Goal: Task Accomplishment & Management: Use online tool/utility

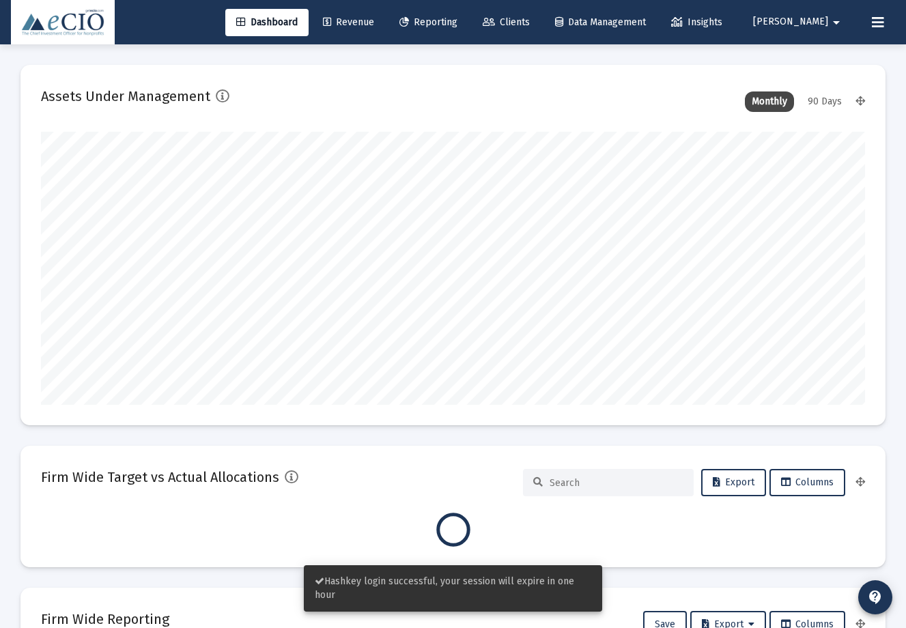
scroll to position [273, 442]
type input "[DATE]"
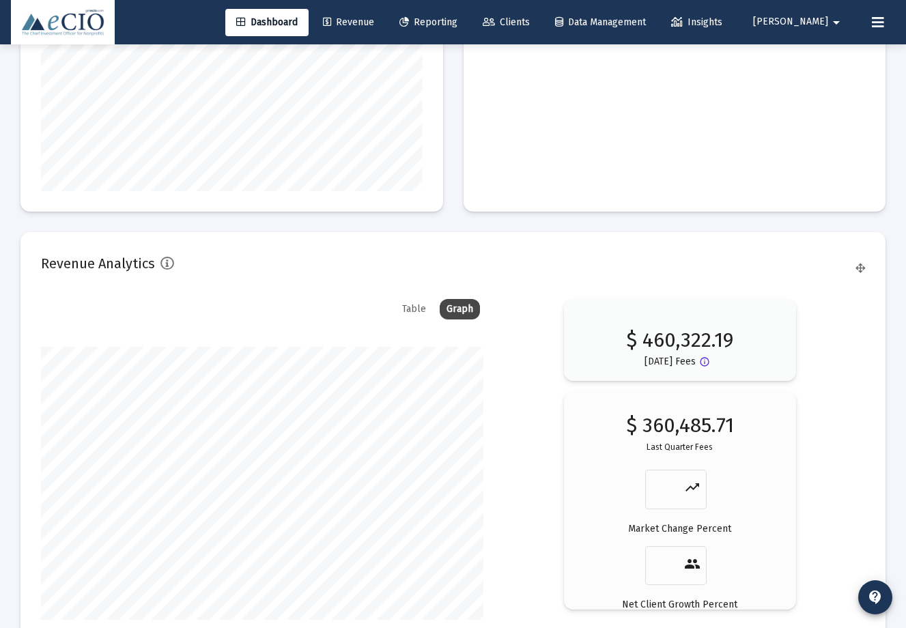
scroll to position [2296, 0]
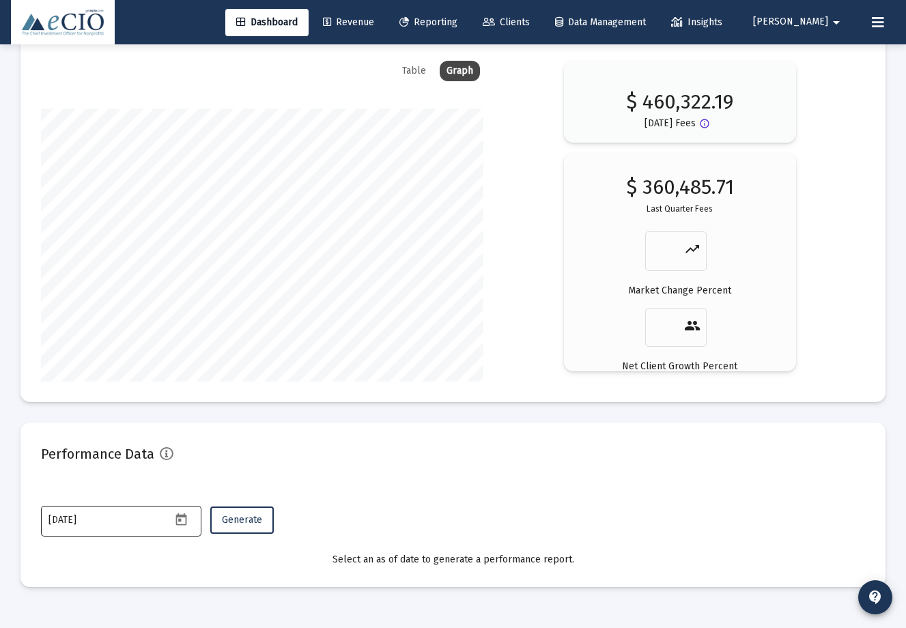
click at [184, 524] on icon "Open calendar" at bounding box center [181, 520] width 14 height 14
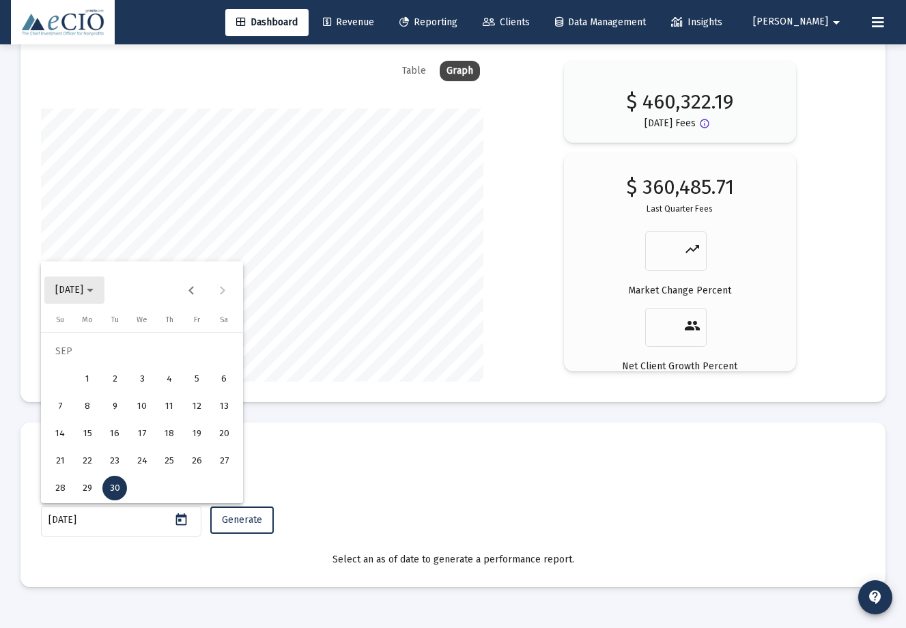
click at [103, 281] on button "[DATE]" at bounding box center [74, 289] width 60 height 27
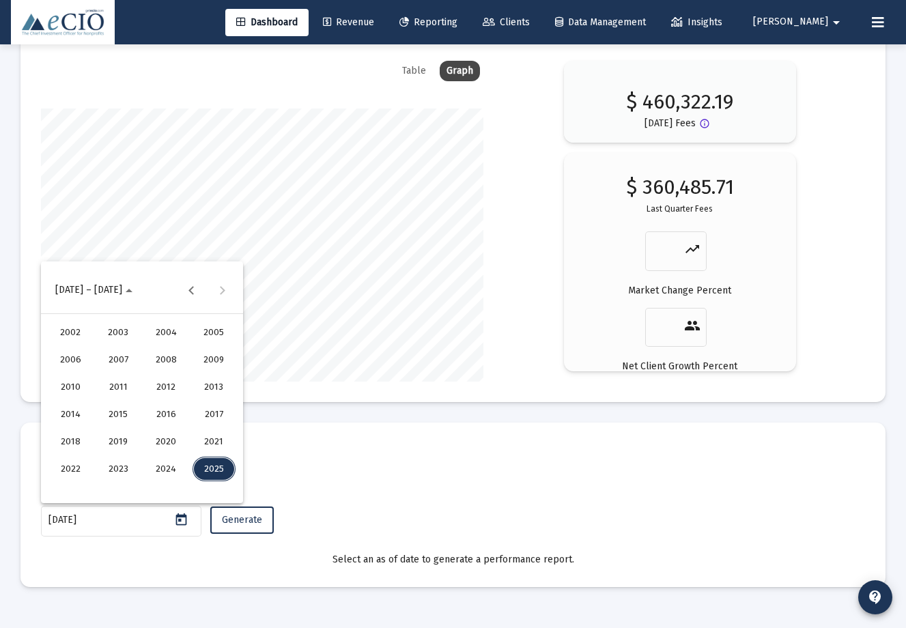
click at [216, 461] on div "2025" at bounding box center [214, 469] width 43 height 25
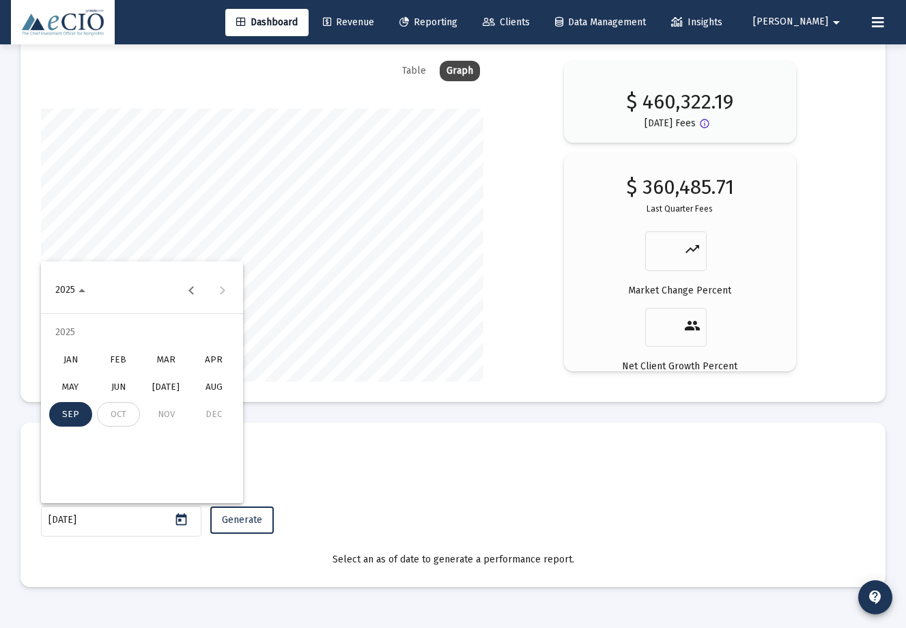
click at [175, 356] on div "MAR" at bounding box center [166, 359] width 43 height 25
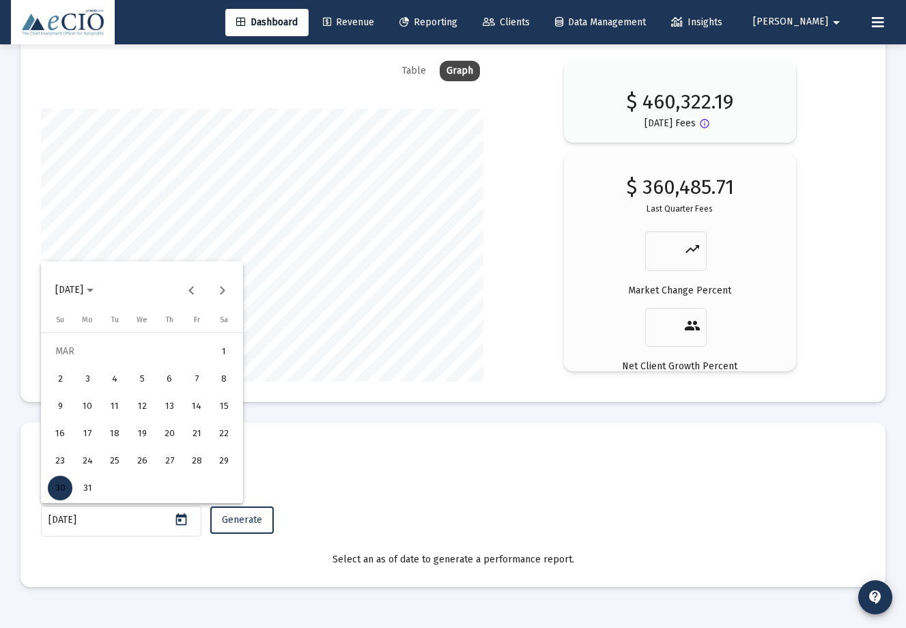
click at [87, 483] on div "31" at bounding box center [87, 488] width 25 height 25
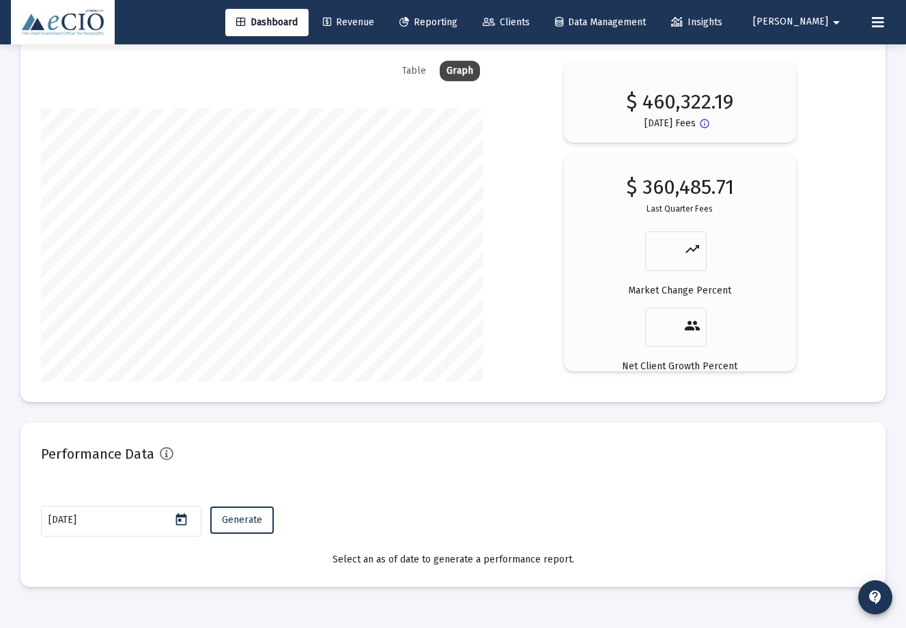
type input "[DATE]"
click at [442, 468] on div "Performance Data" at bounding box center [453, 459] width 824 height 33
click at [246, 528] on button "Generate" at bounding box center [241, 520] width 63 height 27
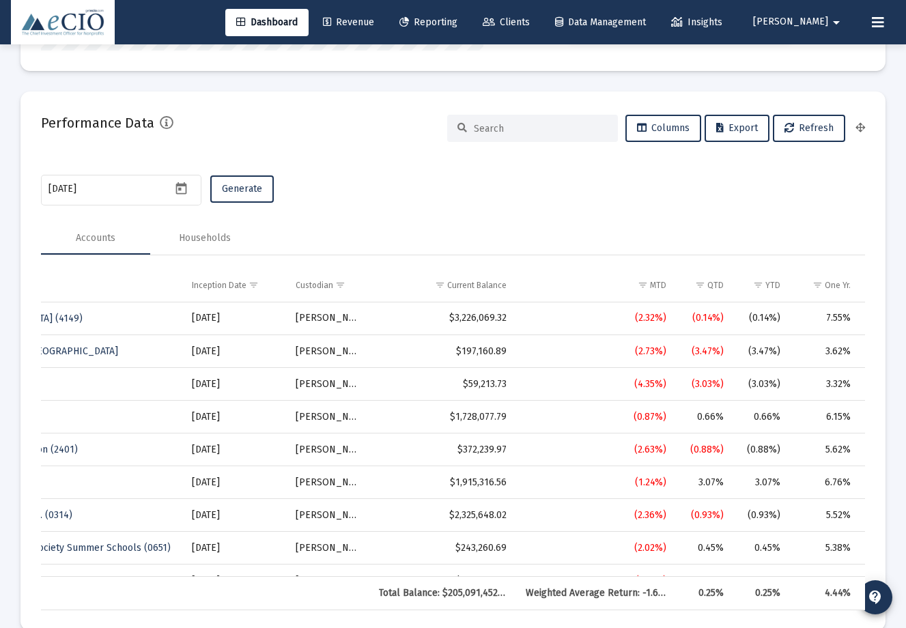
scroll to position [0, 952]
